Goal: Contribute content

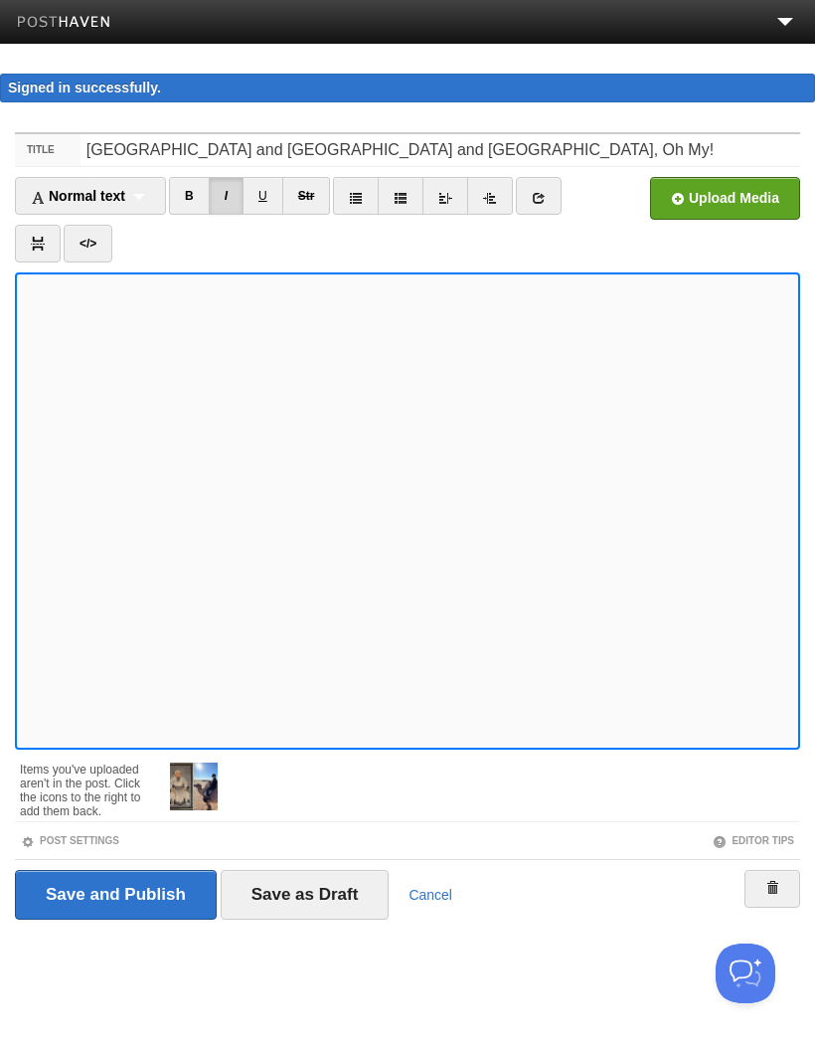
click at [730, 190] on input "file" at bounding box center [125, 204] width 1505 height 101
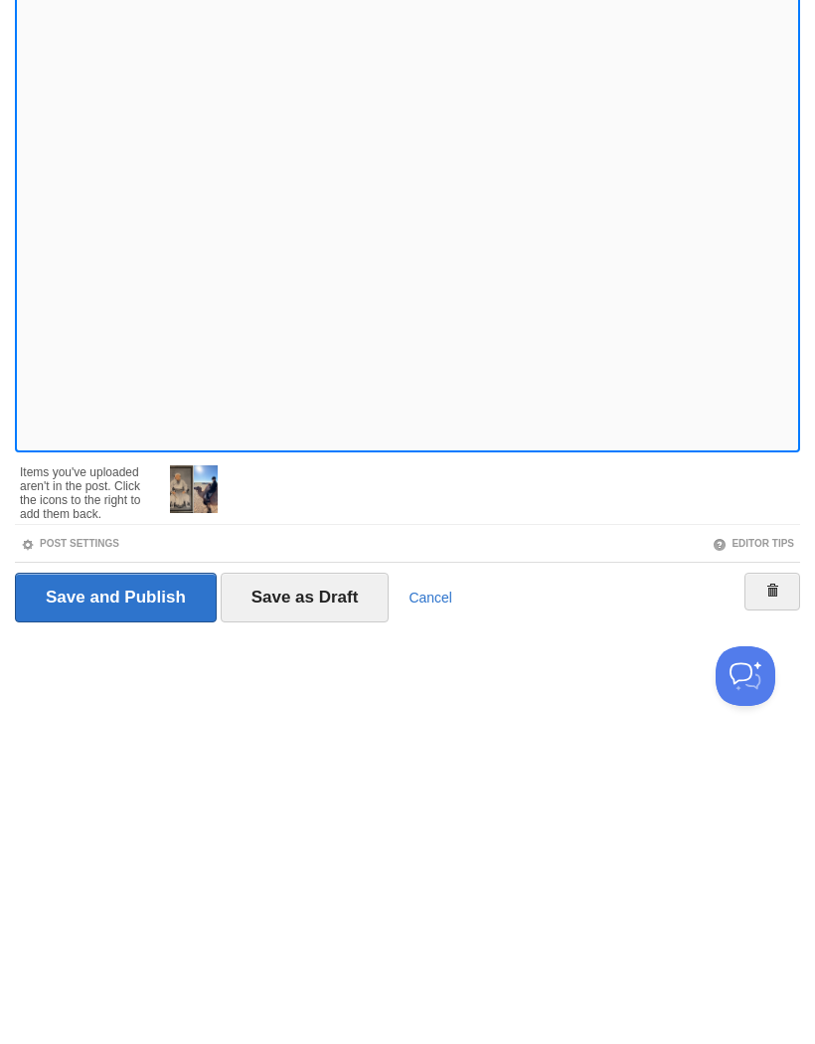
click at [328, 871] on input "Save as Draft" at bounding box center [305, 896] width 169 height 50
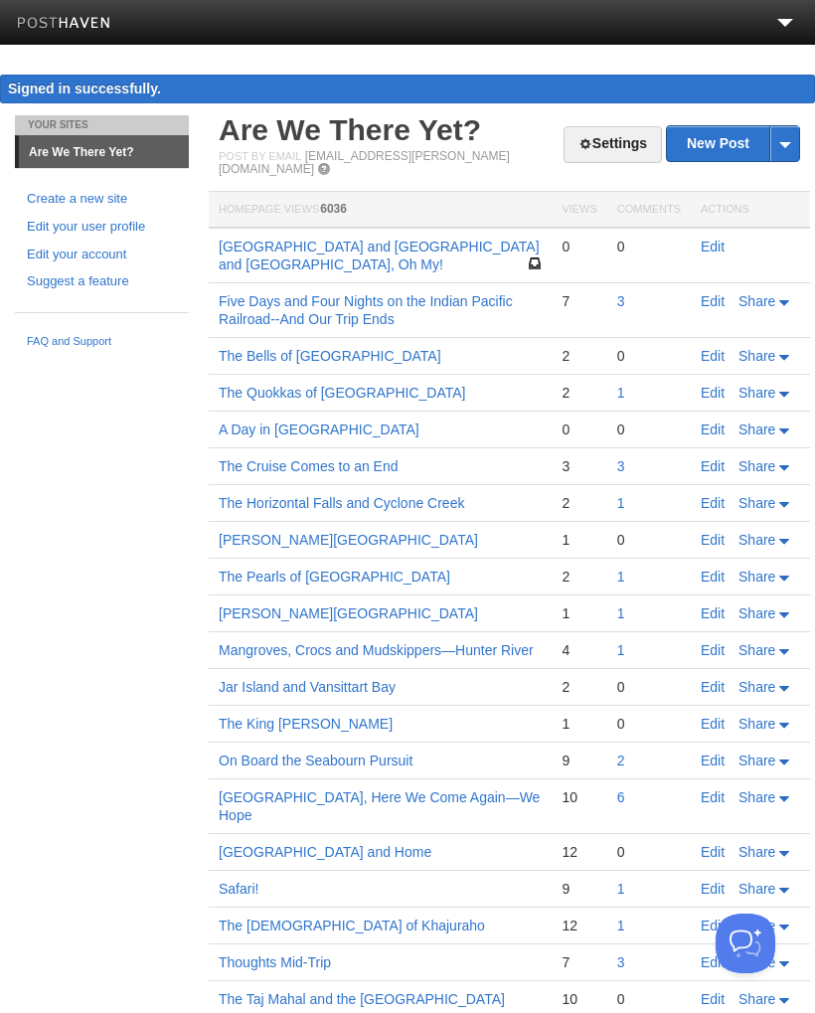
click at [712, 239] on link "Edit" at bounding box center [713, 247] width 24 height 16
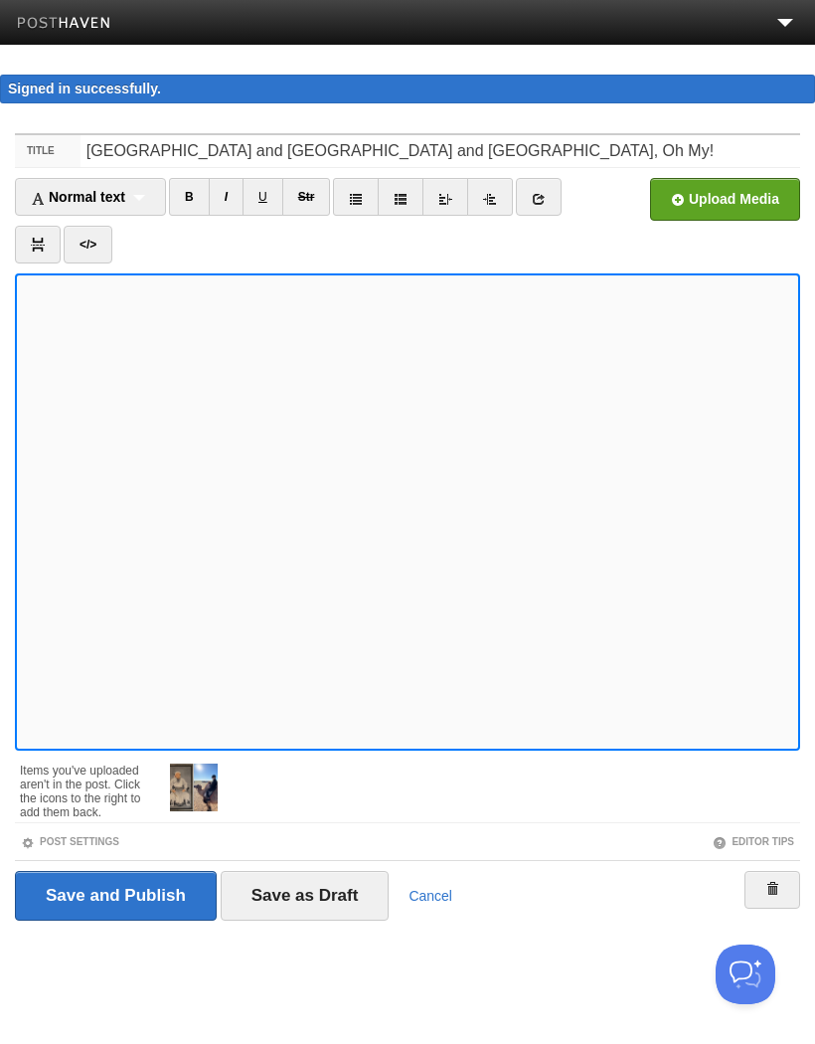
click at [732, 202] on input "file" at bounding box center [125, 204] width 1505 height 101
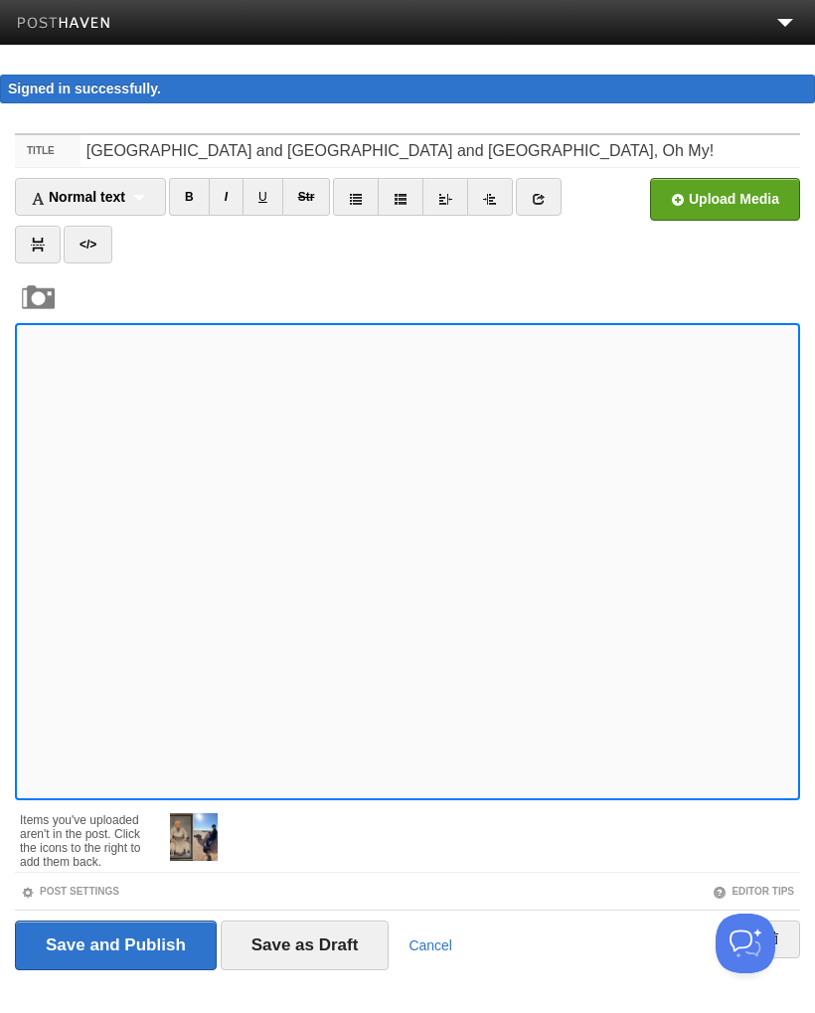
scroll to position [31, 0]
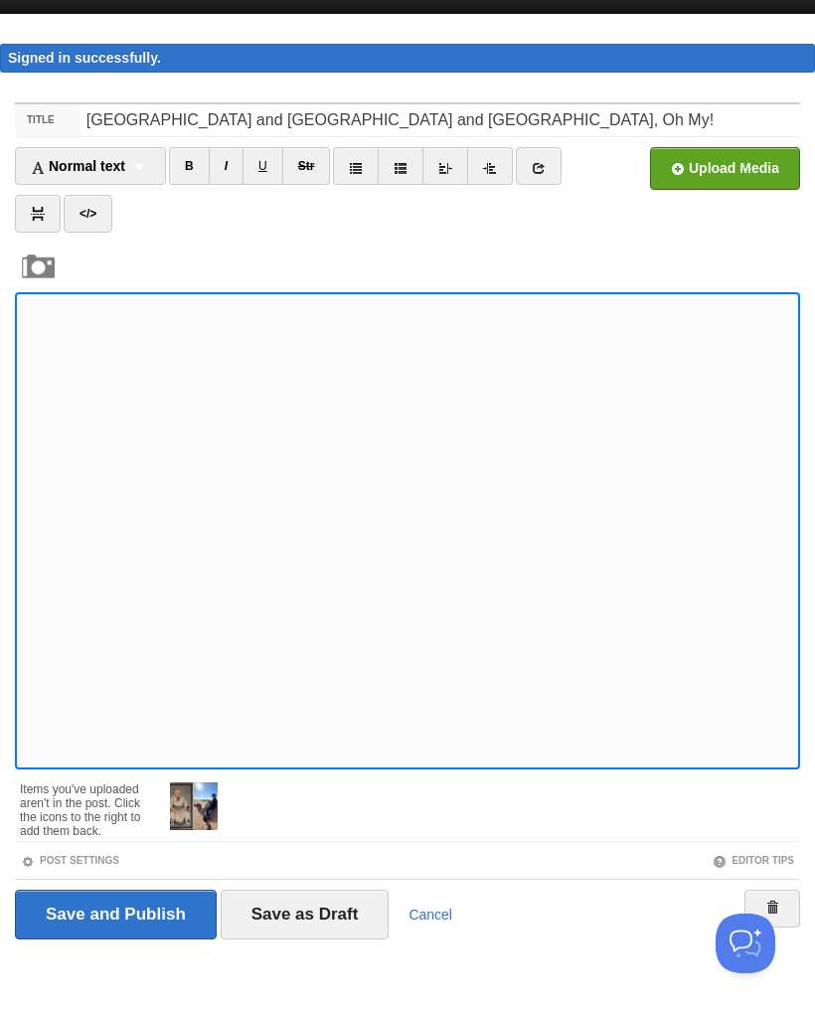
click at [333, 912] on input "Save as Draft" at bounding box center [305, 915] width 169 height 50
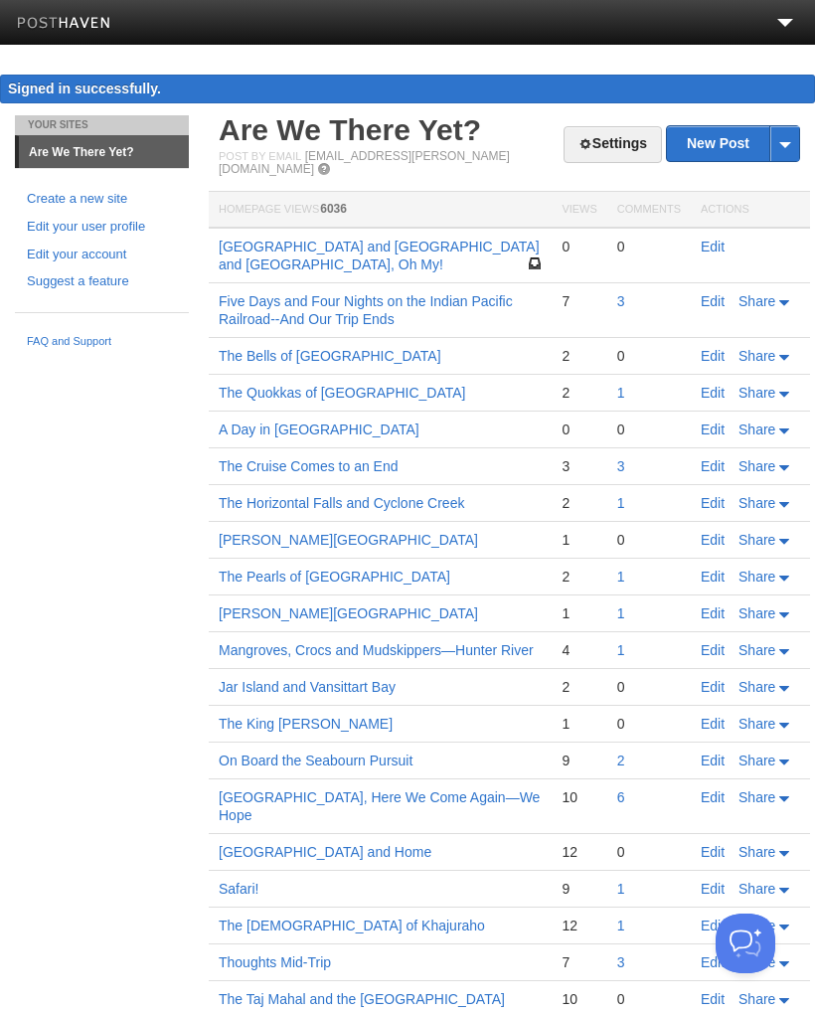
click at [720, 239] on link "Edit" at bounding box center [713, 247] width 24 height 16
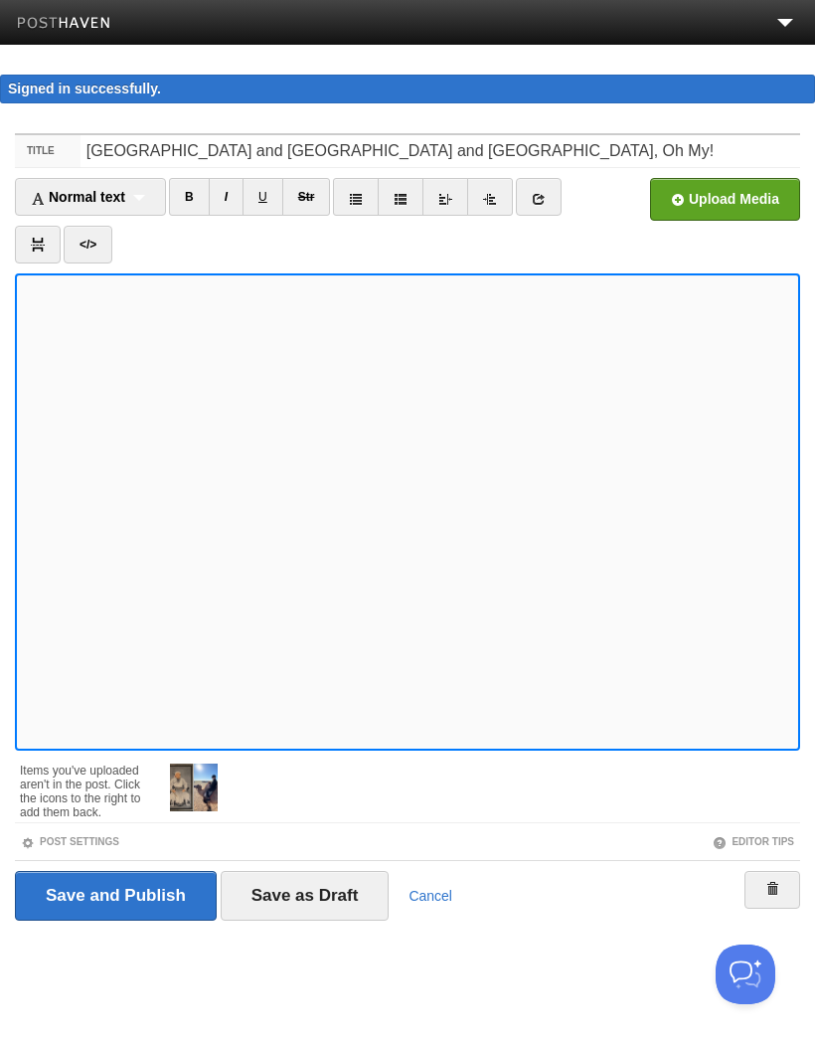
click at [236, 205] on link "I" at bounding box center [226, 197] width 35 height 38
click at [750, 206] on input "file" at bounding box center [125, 204] width 1505 height 101
click at [737, 209] on input "file" at bounding box center [125, 204] width 1505 height 101
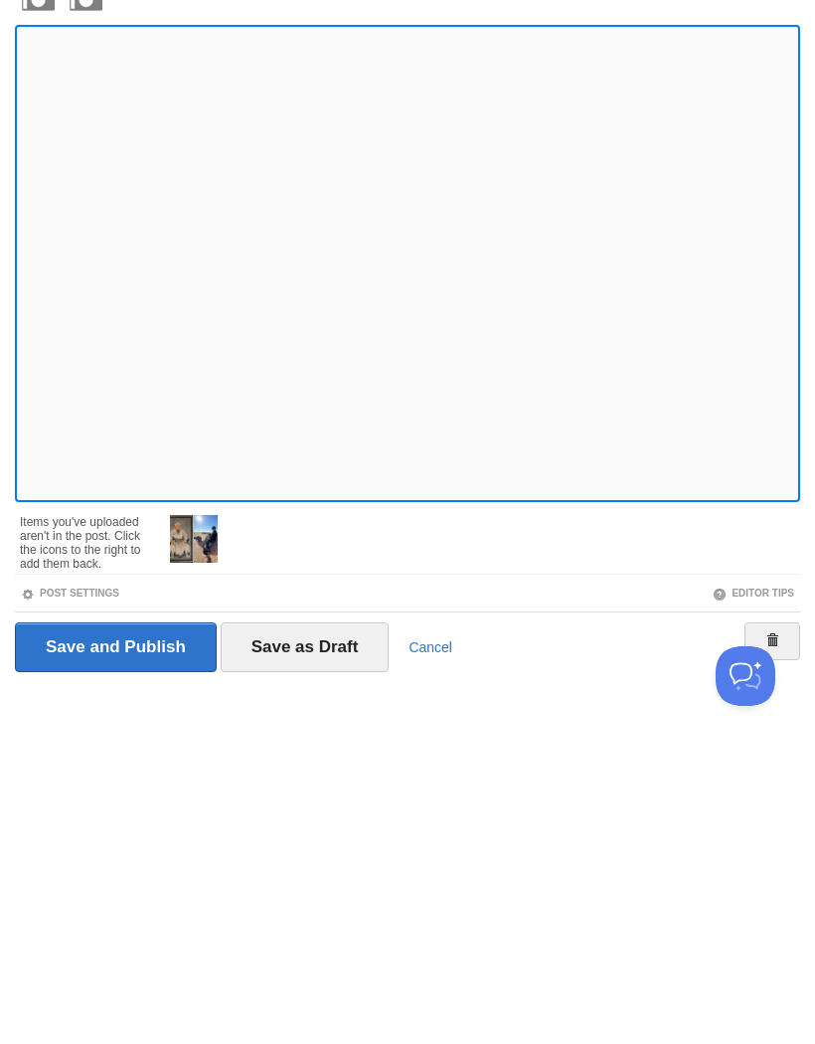
click at [323, 920] on input "Save as Draft" at bounding box center [305, 945] width 169 height 50
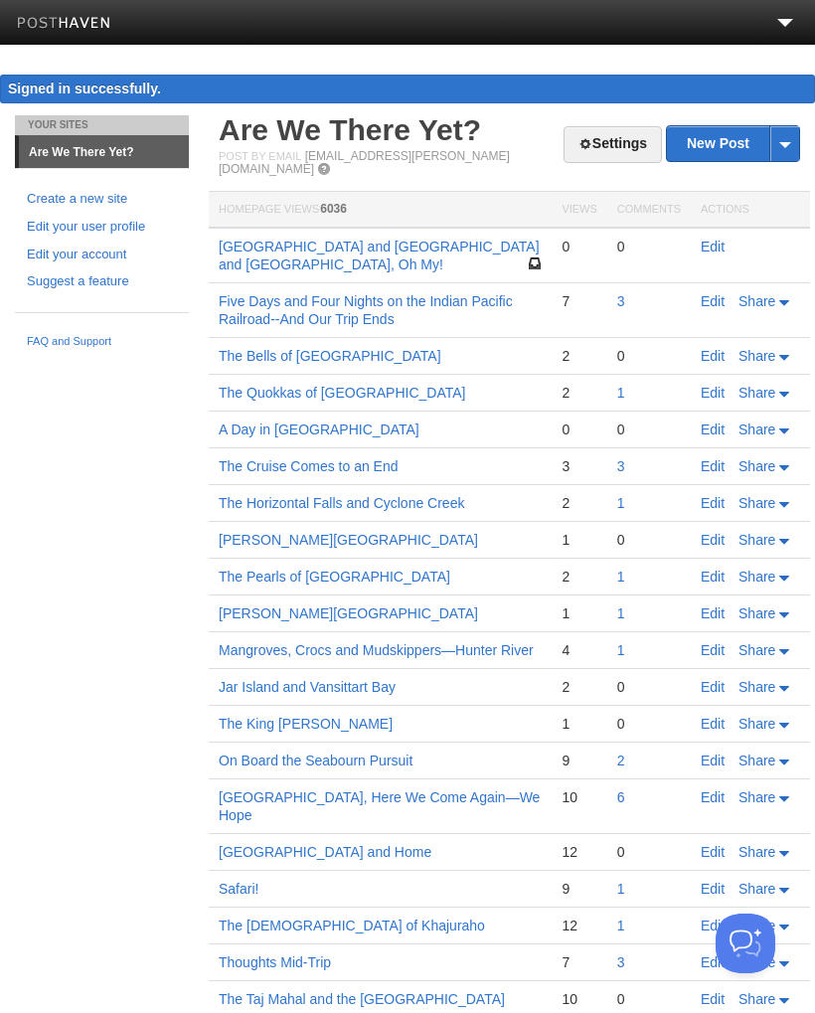
click at [723, 239] on link "Edit" at bounding box center [713, 247] width 24 height 16
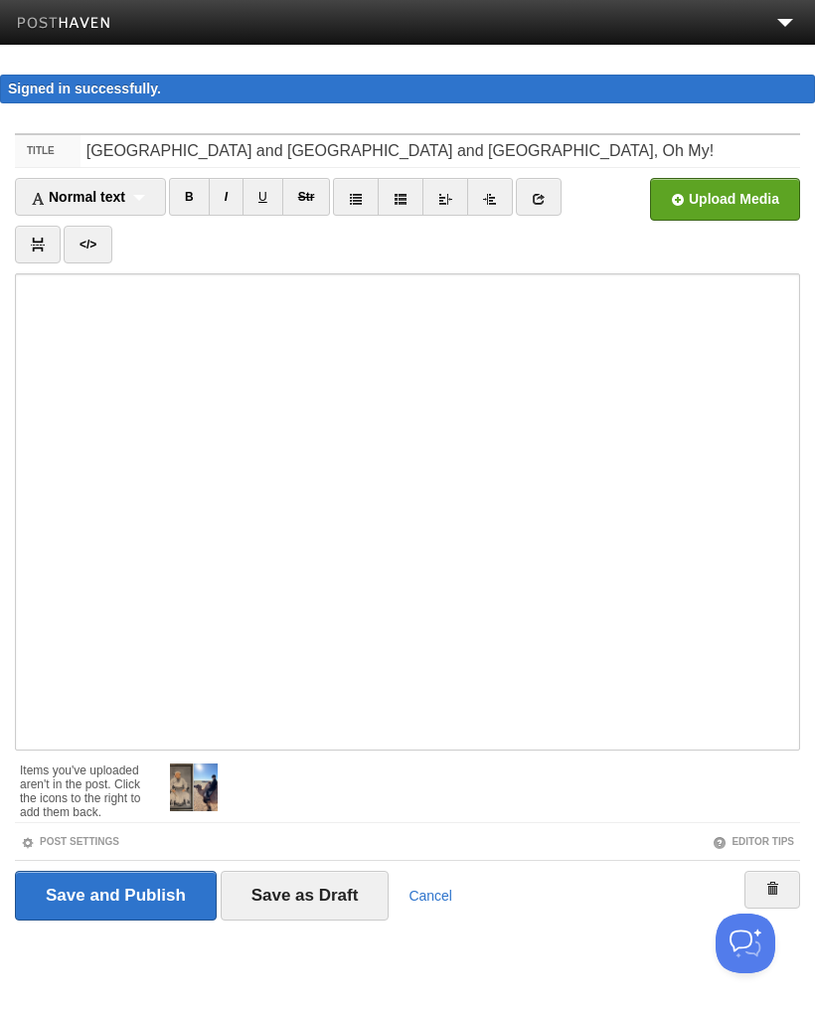
click at [285, 890] on input "Save as Draft" at bounding box center [305, 896] width 169 height 50
